Goal: Task Accomplishment & Management: Complete application form

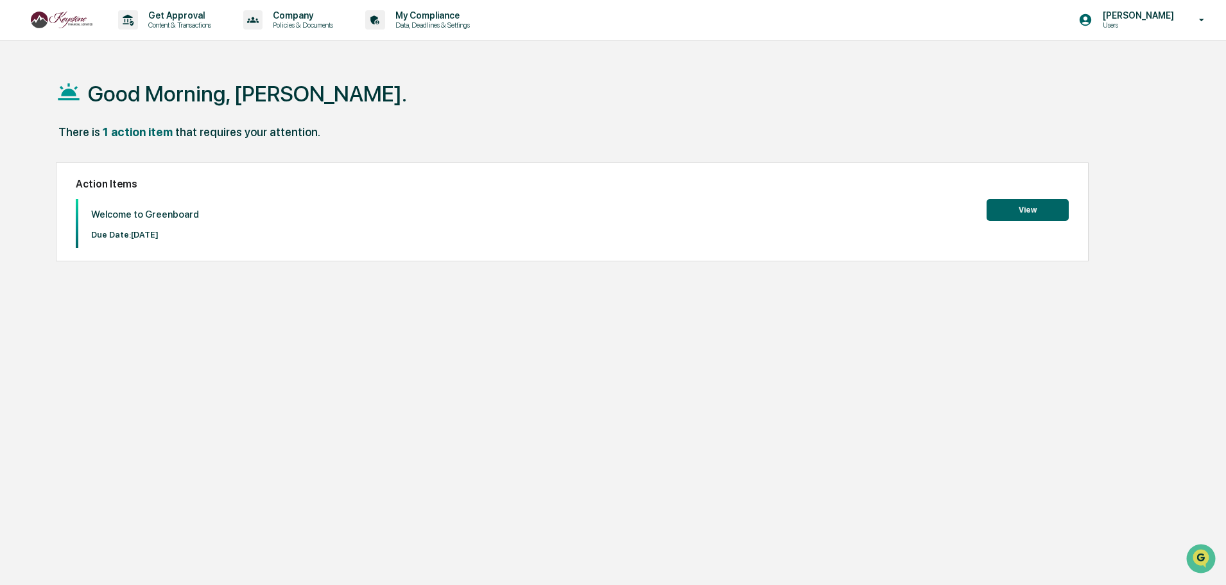
click at [1032, 209] on button "View" at bounding box center [1028, 210] width 82 height 22
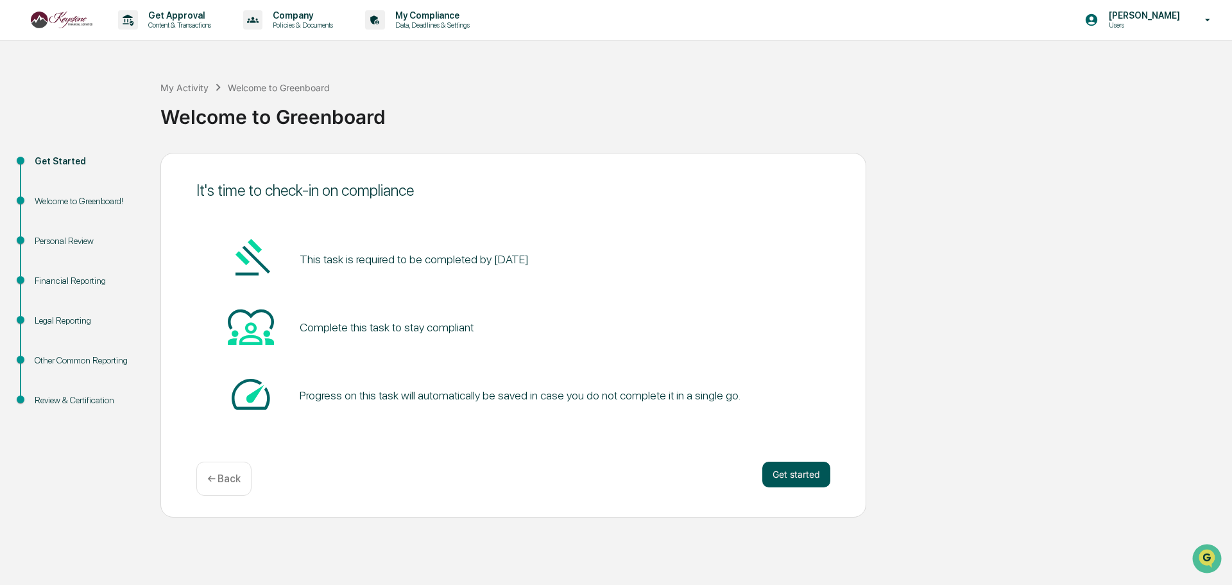
click at [798, 476] on button "Get started" at bounding box center [797, 475] width 68 height 26
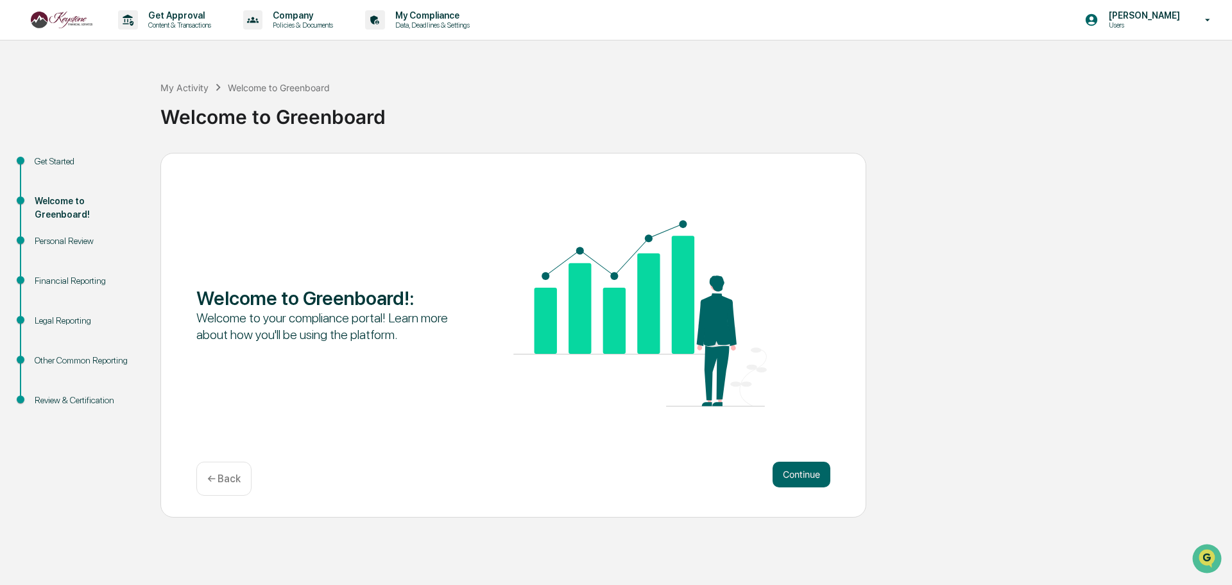
click at [798, 476] on button "Continue" at bounding box center [802, 475] width 58 height 26
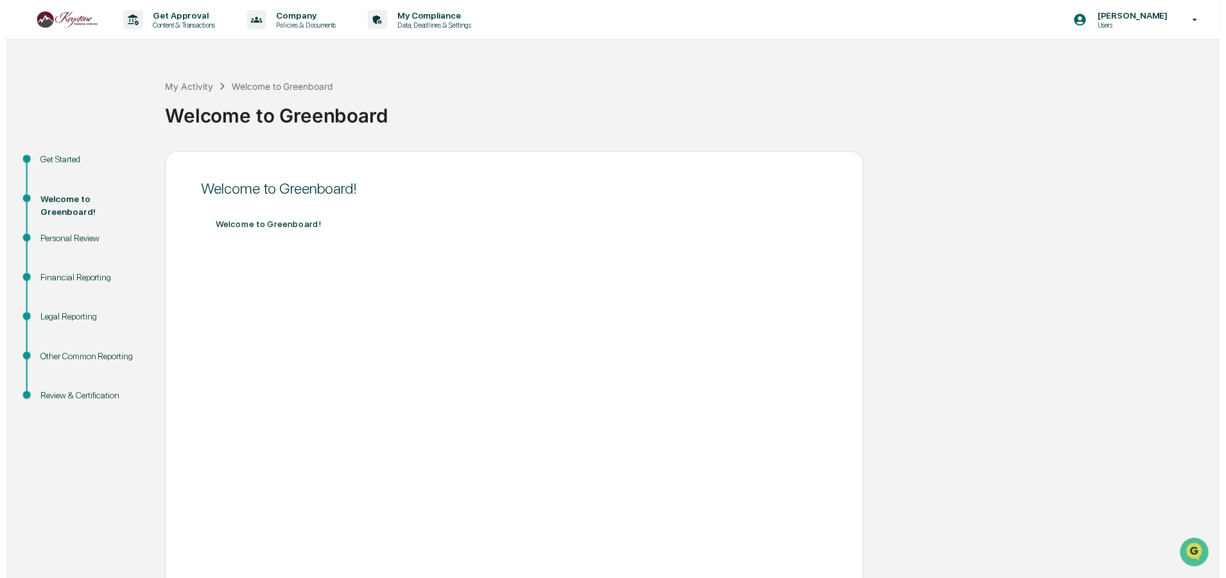
scroll to position [64, 0]
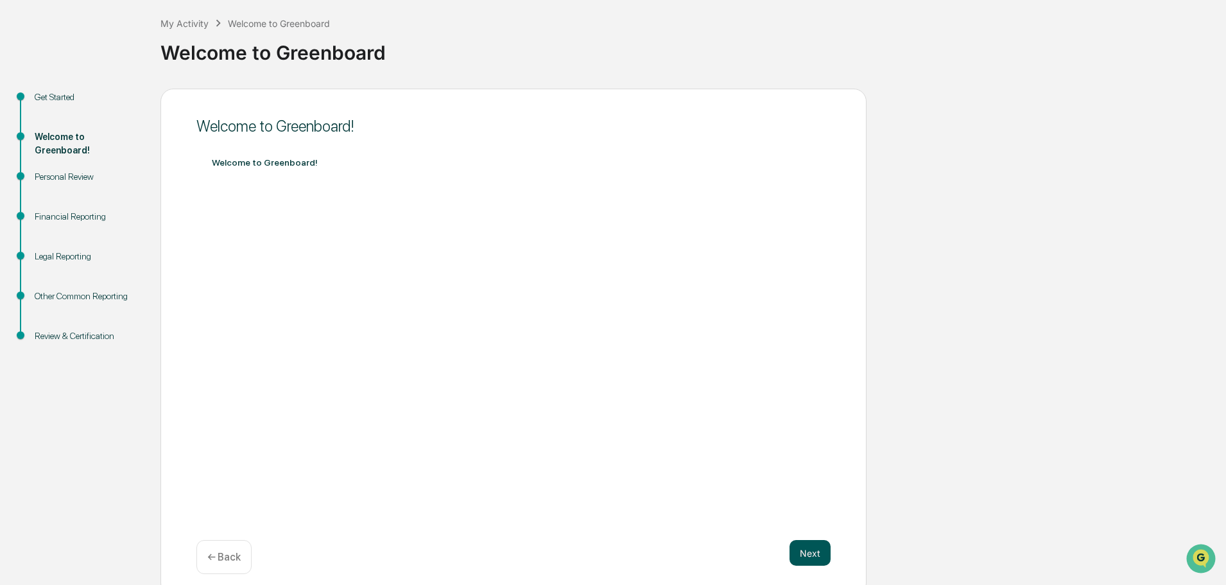
click at [809, 553] on button "Next" at bounding box center [810, 553] width 41 height 26
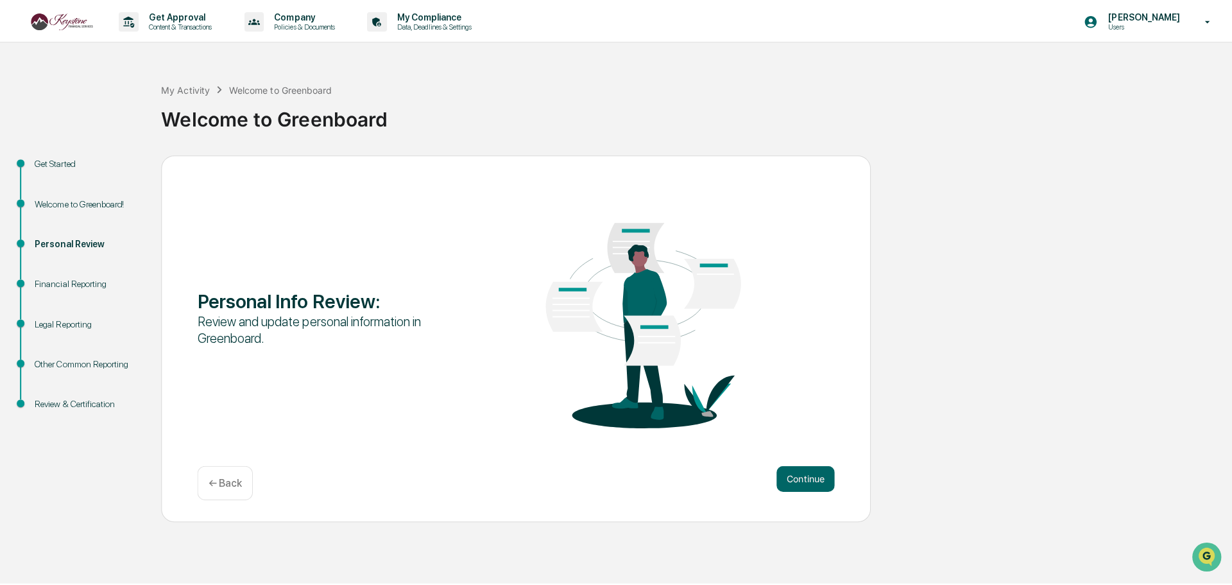
scroll to position [0, 0]
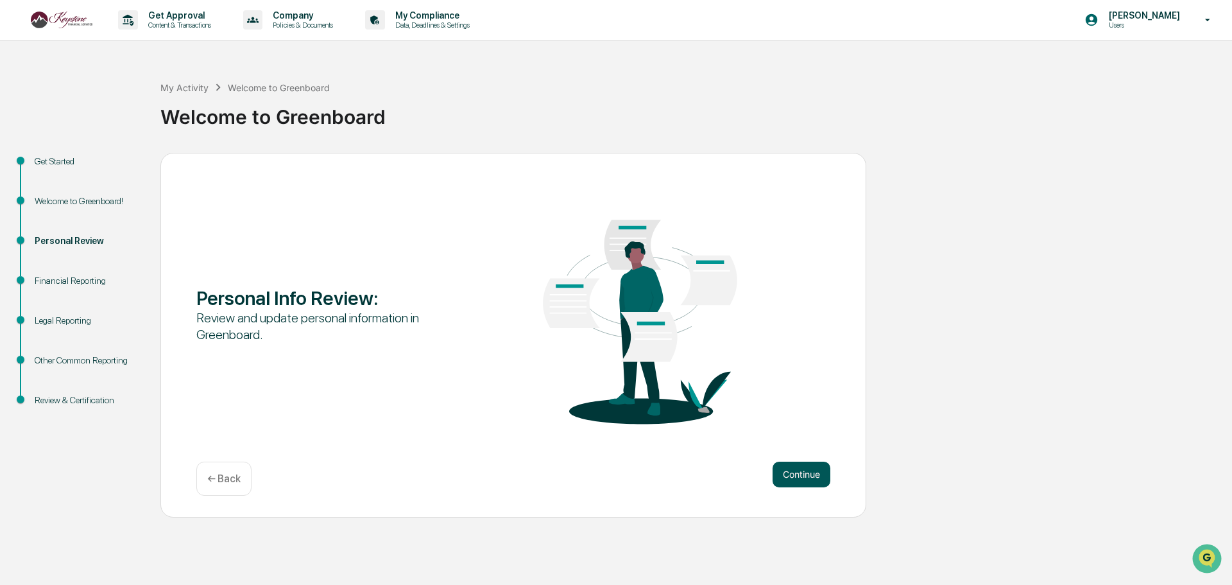
click at [801, 473] on button "Continue" at bounding box center [802, 475] width 58 height 26
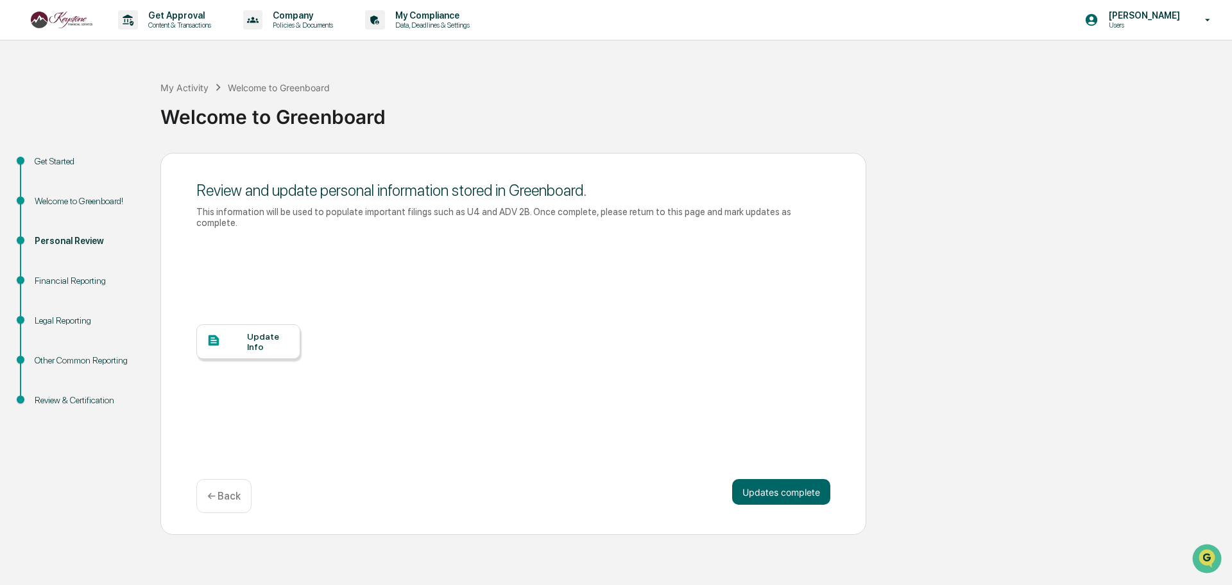
click at [251, 331] on div "Update Info" at bounding box center [268, 341] width 43 height 21
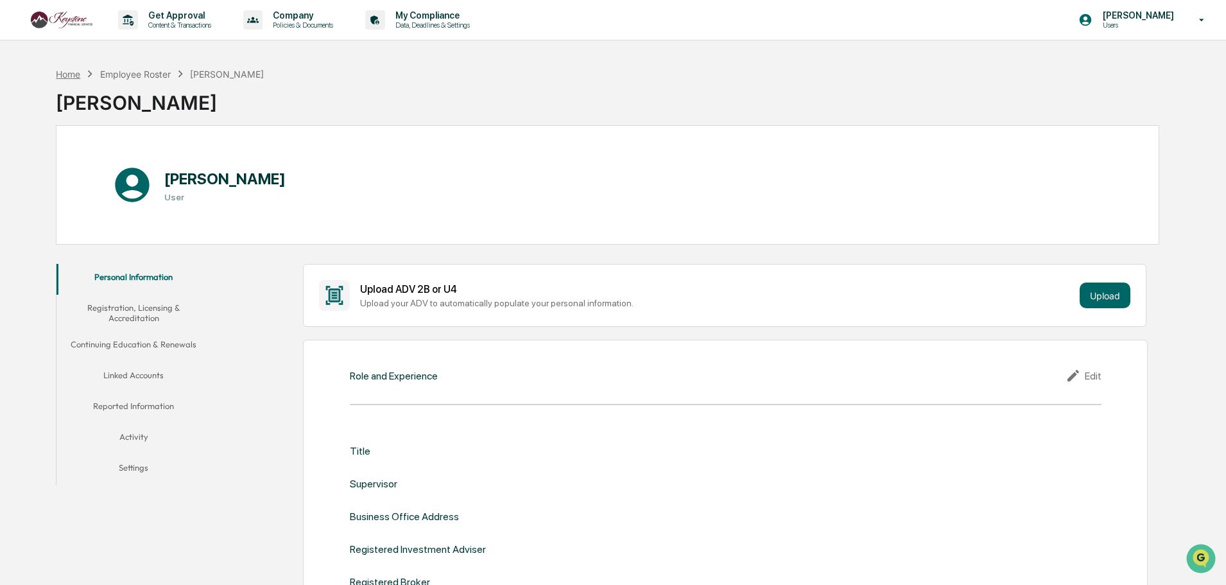
click at [73, 74] on div "Home" at bounding box center [68, 74] width 24 height 11
